Goal: Navigation & Orientation: Find specific page/section

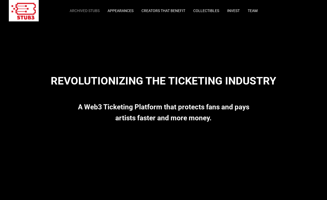
click at [87, 11] on link "Archived Stubs" at bounding box center [85, 11] width 30 height 4
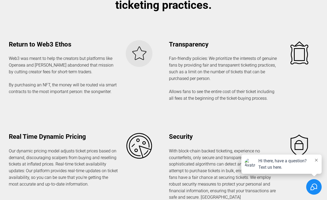
scroll to position [824, 0]
